Goal: Information Seeking & Learning: Learn about a topic

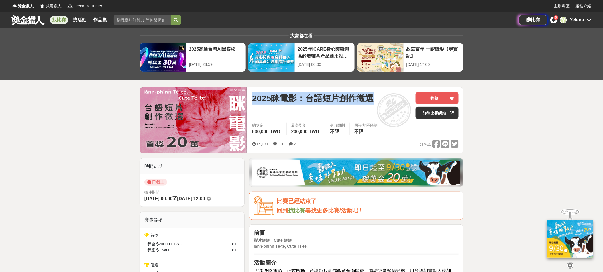
drag, startPoint x: 253, startPoint y: 98, endPoint x: 372, endPoint y: 98, distance: 118.6
click at [372, 98] on span "2025眯電影：台語短片創作徵選" at bounding box center [313, 98] width 122 height 13
copy span "2025眯電影：台語短片創作徵選"
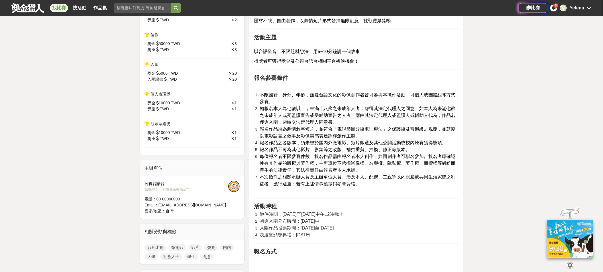
scroll to position [260, 0]
copy div "公視台語台"
drag, startPoint x: 163, startPoint y: 184, endPoint x: 145, endPoint y: 184, distance: 17.7
click at [145, 185] on div "公視台語台" at bounding box center [187, 183] width 84 height 6
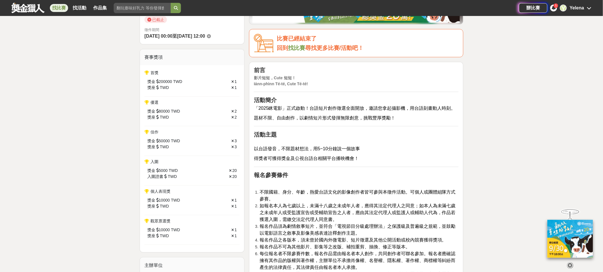
scroll to position [52, 0]
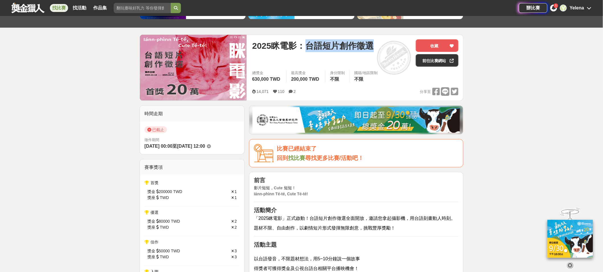
drag, startPoint x: 307, startPoint y: 44, endPoint x: 376, endPoint y: 42, distance: 69.0
click at [376, 42] on div "2025眯電影：台語短片創作徵選" at bounding box center [331, 45] width 159 height 13
copy span "台語短片創作徵選"
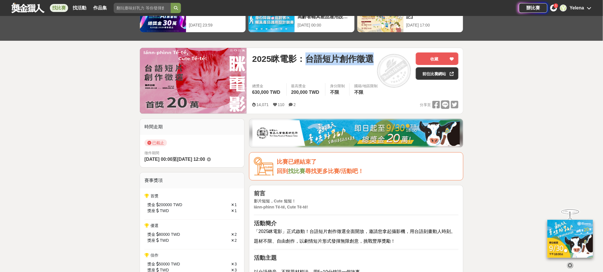
scroll to position [26, 0]
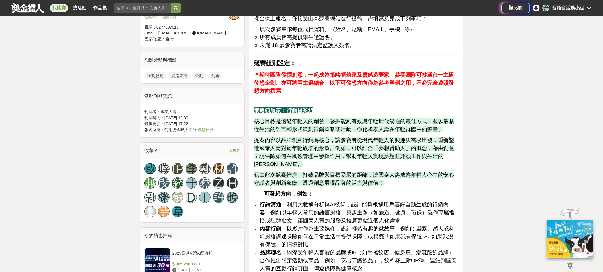
scroll to position [773, 0]
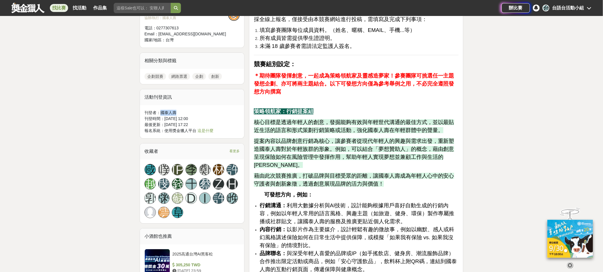
drag, startPoint x: 162, startPoint y: 112, endPoint x: 176, endPoint y: 114, distance: 14.6
click at [176, 114] on div "刊登者： 國泰人壽" at bounding box center [192, 113] width 95 height 6
copy div "國泰人壽"
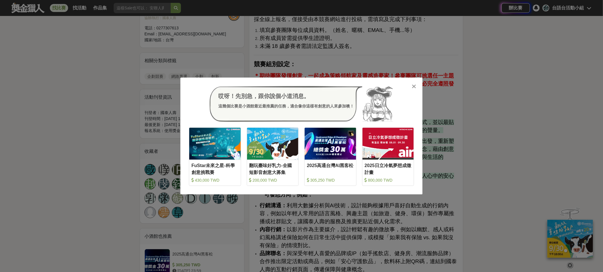
click at [292, 50] on div "哎呀！先別急，跟你說個小道消息。 這幾個比賽是小酒館最近最推薦的任務，適合像你這樣有創意的人來參加噢！ 收藏 FuStar未來之星-科學創意挑戰賽 430,0…" at bounding box center [301, 136] width 603 height 272
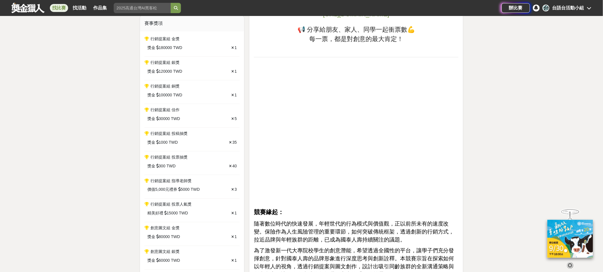
scroll to position [0, 0]
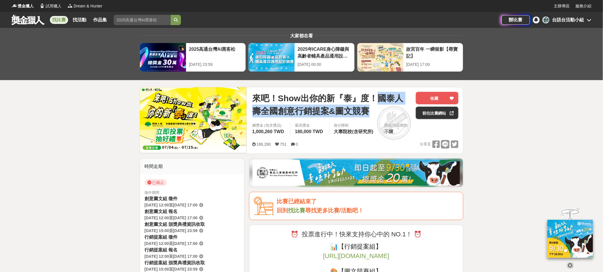
drag, startPoint x: 378, startPoint y: 100, endPoint x: 380, endPoint y: 110, distance: 10.7
click at [380, 110] on span "來吧！Show出你的新『泰』度！國泰人壽全國創意行銷提案&圖文競賽" at bounding box center [331, 105] width 159 height 26
copy span "國泰人壽全國創意行銷提案&圖文競賽"
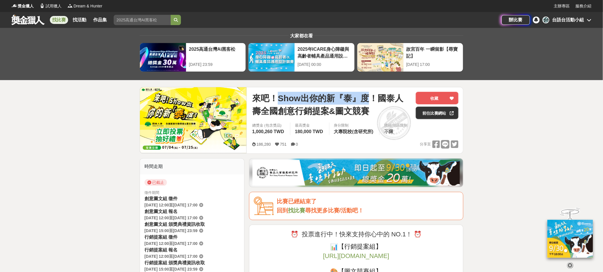
drag, startPoint x: 279, startPoint y: 99, endPoint x: 367, endPoint y: 97, distance: 88.1
click at [367, 97] on span "來吧！Show出你的新『泰』度！國泰人壽全國創意行銷提案&圖文競賽" at bounding box center [331, 105] width 159 height 26
copy span "Show出你的新『泰』度"
drag, startPoint x: 272, startPoint y: 132, endPoint x: 253, endPoint y: 133, distance: 19.4
click at [253, 133] on span "1,000,260 TWD" at bounding box center [268, 131] width 32 height 5
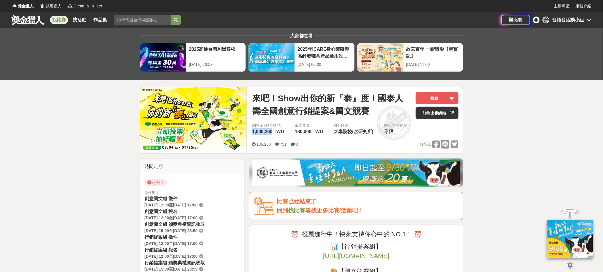
copy span "1,000,260"
drag, startPoint x: 279, startPoint y: 95, endPoint x: 334, endPoint y: 97, distance: 55.1
click at [334, 97] on span "來吧！Show出你的新『泰』度！國泰人壽全國創意行銷提案&圖文競賽" at bounding box center [331, 105] width 159 height 26
copy span "Show出你的新"
click at [429, 117] on link "前往比賽網站" at bounding box center [437, 113] width 43 height 13
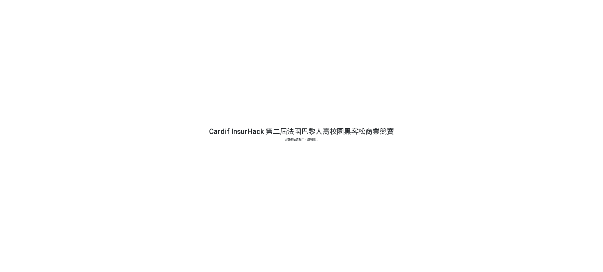
drag, startPoint x: 295, startPoint y: 133, endPoint x: 337, endPoint y: 133, distance: 42.5
click at [337, 134] on div at bounding box center [301, 136] width 603 height 272
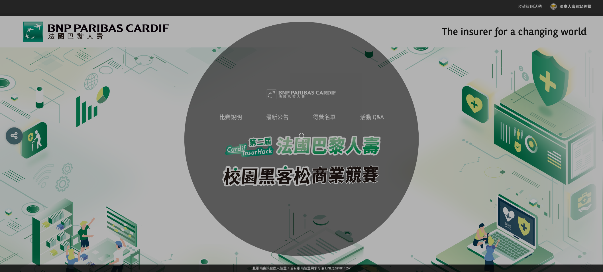
click at [412, 90] on div at bounding box center [301, 136] width 603 height 272
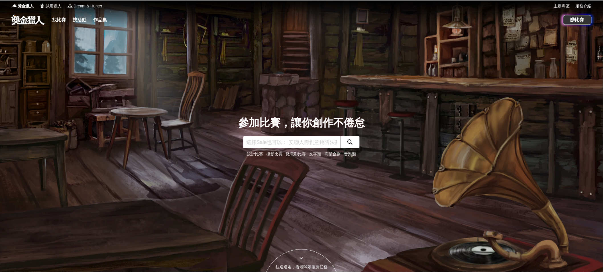
click at [322, 144] on input "text" at bounding box center [291, 142] width 97 height 12
click at [324, 145] on input "text" at bounding box center [291, 142] width 97 height 12
paste input "法國巴黎人壽"
type input "法國巴黎人壽"
click at [356, 140] on button "submit" at bounding box center [349, 142] width 19 height 12
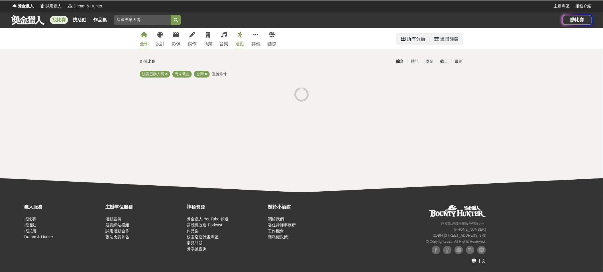
click at [448, 36] on div "進階篩選" at bounding box center [450, 38] width 18 height 11
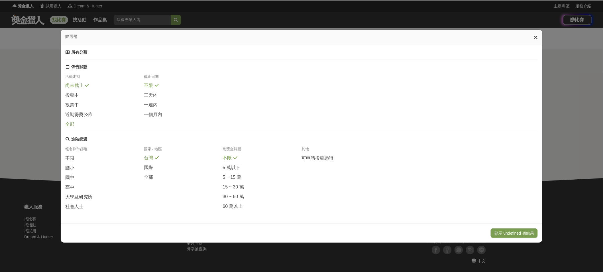
click at [71, 125] on span "全部" at bounding box center [69, 124] width 9 height 6
click at [510, 233] on button "顯示 undefined 個結果" at bounding box center [514, 233] width 47 height 10
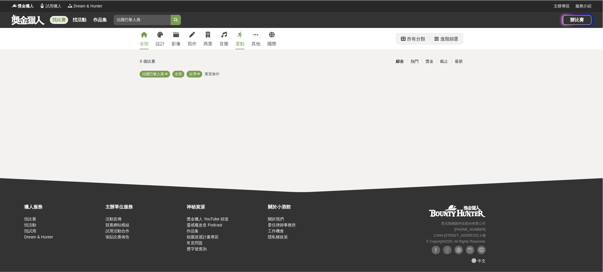
click at [447, 39] on div "進階篩選" at bounding box center [450, 38] width 18 height 11
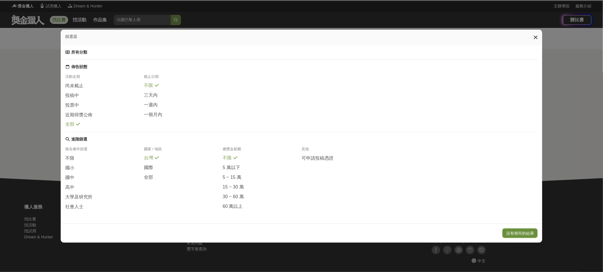
click at [530, 238] on button "沒有相符的結果" at bounding box center [520, 233] width 35 height 10
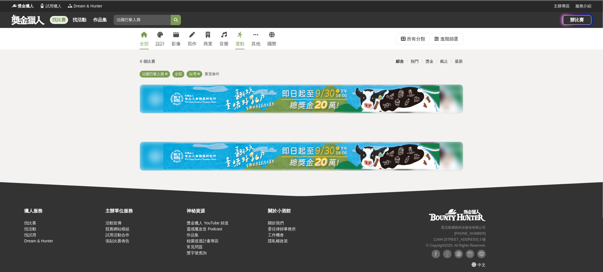
drag, startPoint x: 140, startPoint y: 19, endPoint x: 111, endPoint y: 19, distance: 29.1
click at [111, 19] on div "找比賽 找活動 作品集 法國巴黎人壽" at bounding box center [287, 20] width 552 height 16
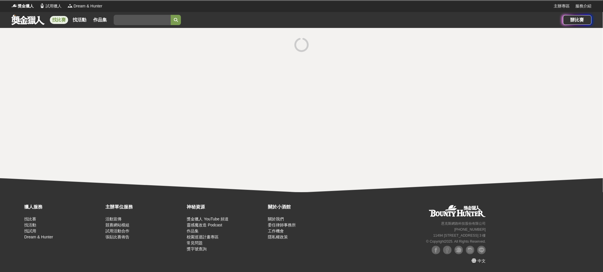
click at [383, 63] on div at bounding box center [301, 110] width 603 height 164
